Goal: Information Seeking & Learning: Stay updated

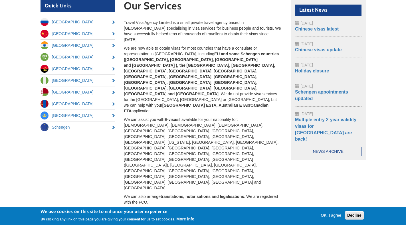
scroll to position [57, 0]
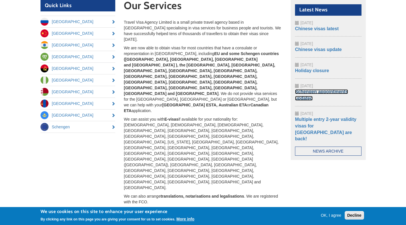
click at [320, 94] on link "Schengen appointments updated" at bounding box center [321, 94] width 53 height 11
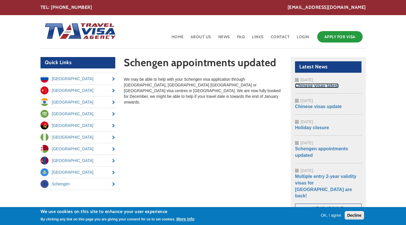
click at [324, 86] on link "Chinese visas latest" at bounding box center [317, 85] width 44 height 5
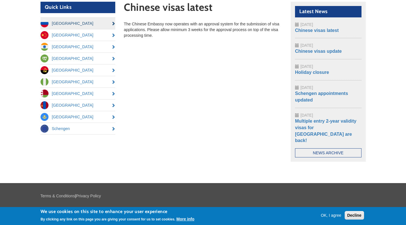
scroll to position [56, 0]
